Goal: Information Seeking & Learning: Learn about a topic

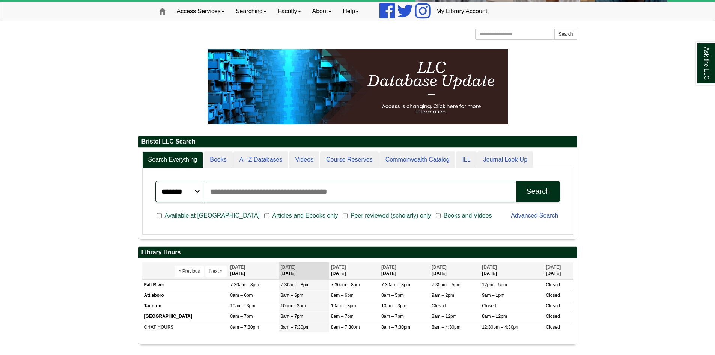
click at [251, 191] on input "Search articles, books, journals & more" at bounding box center [360, 191] width 313 height 21
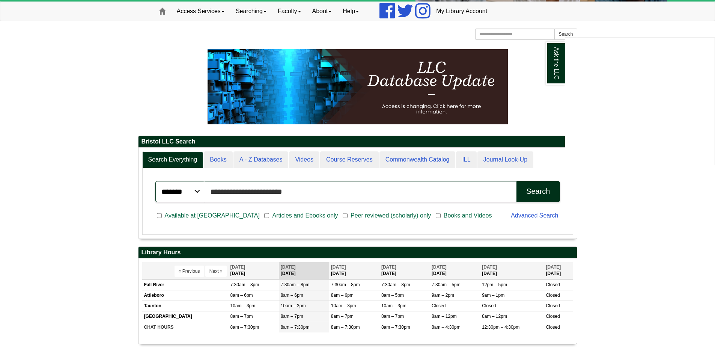
type input "**********"
click at [532, 196] on div "Ask the LLC" at bounding box center [357, 177] width 715 height 355
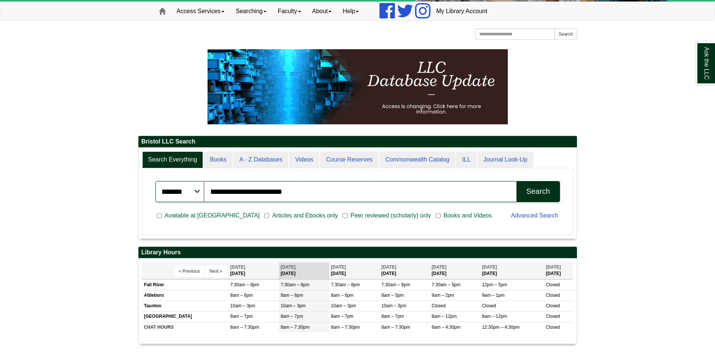
click at [536, 191] on div "Search" at bounding box center [538, 191] width 24 height 9
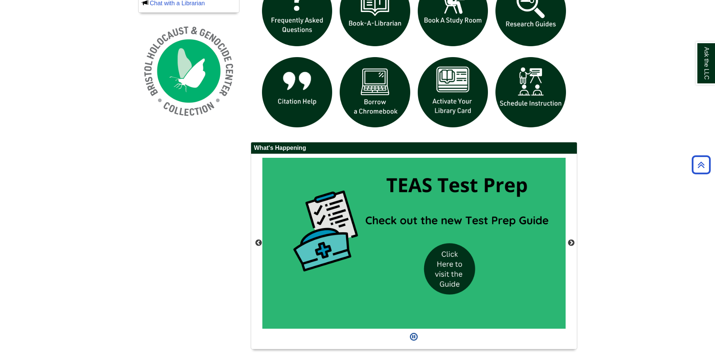
scroll to position [567, 0]
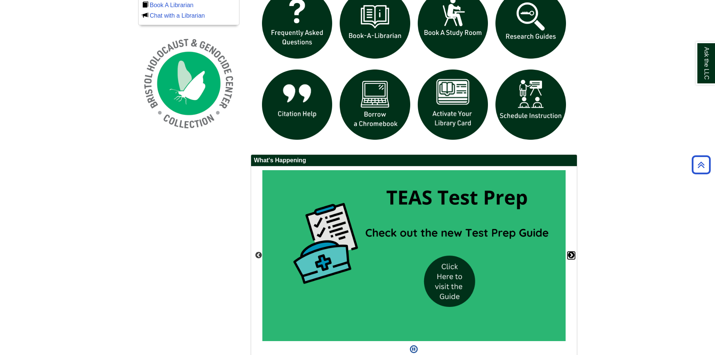
click at [569, 255] on button "Next" at bounding box center [571, 255] width 8 height 8
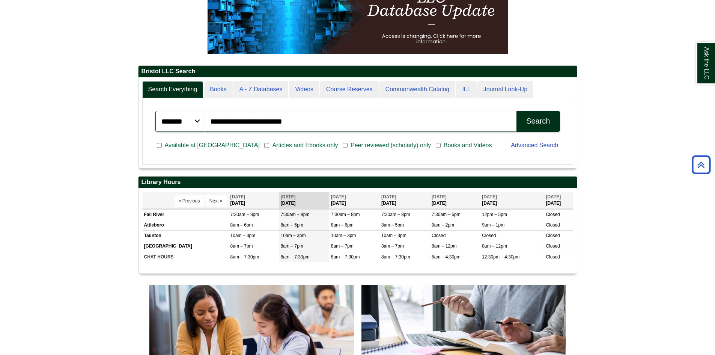
scroll to position [117, 0]
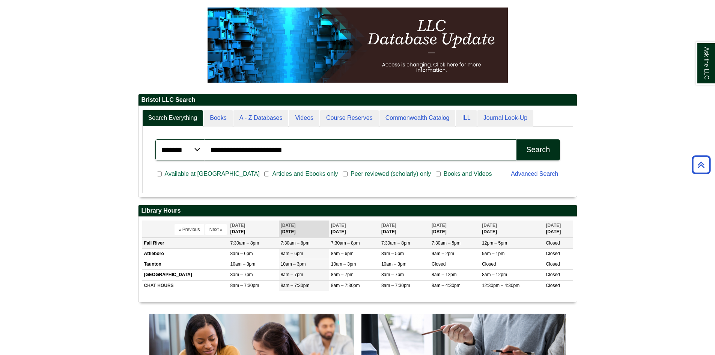
click at [171, 241] on td "Fall River" at bounding box center [185, 243] width 86 height 11
click at [215, 227] on button "Next »" at bounding box center [215, 229] width 21 height 11
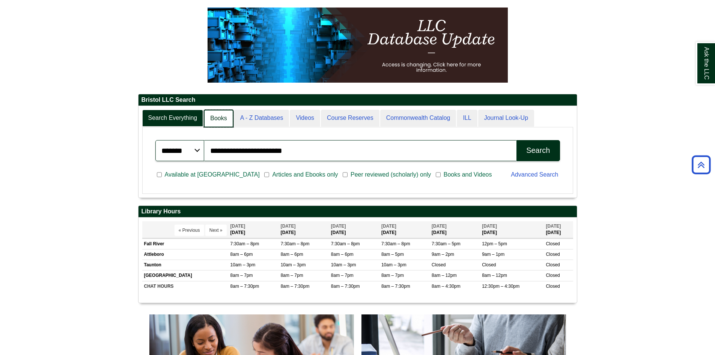
scroll to position [4, 4]
click at [206, 117] on link "Books" at bounding box center [218, 119] width 29 height 18
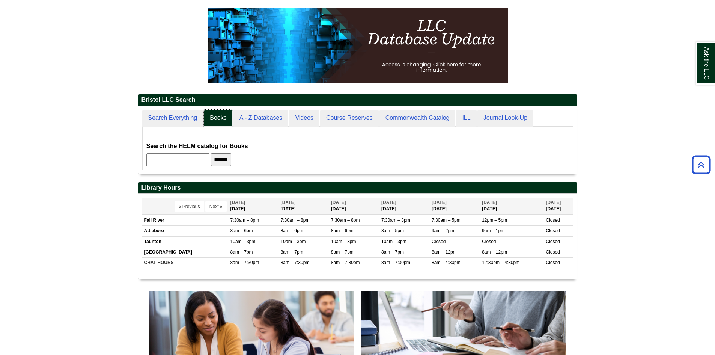
scroll to position [68, 438]
